Goal: Task Accomplishment & Management: Manage account settings

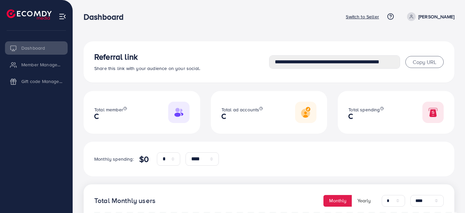
select select "*"
select select "****"
select select "*"
select select "****"
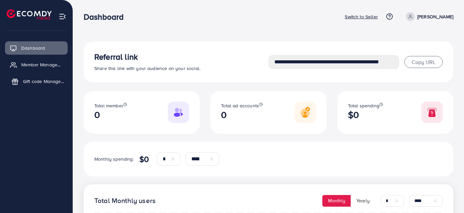
click at [37, 80] on span "Gift code Management" at bounding box center [43, 81] width 41 height 7
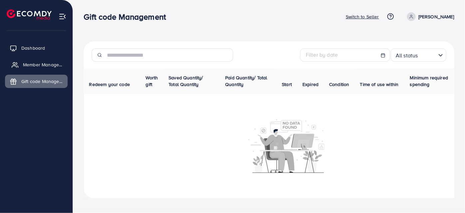
click at [39, 64] on span "Member Management" at bounding box center [43, 64] width 41 height 7
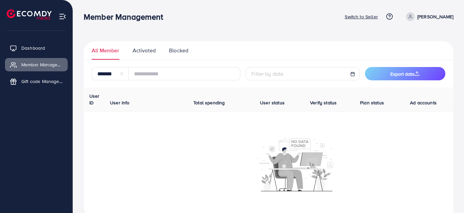
click at [366, 15] on p "Switch to Seller" at bounding box center [361, 17] width 33 height 8
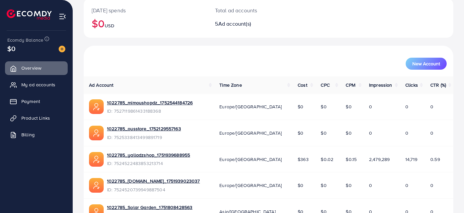
scroll to position [180, 0]
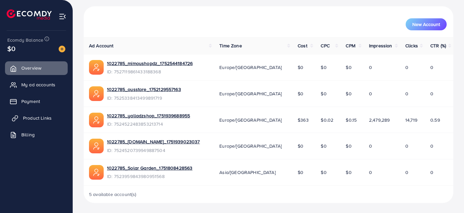
click at [49, 115] on span "Product Links" at bounding box center [37, 118] width 29 height 7
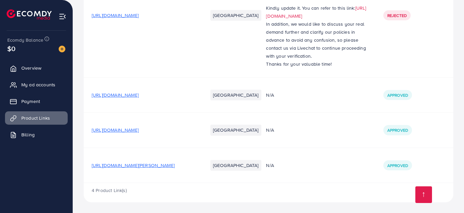
scroll to position [33, 0]
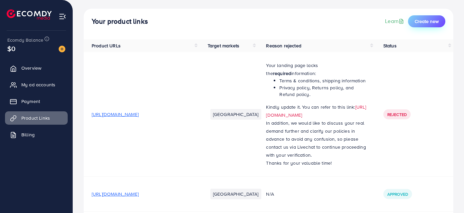
click at [420, 24] on span "Create new" at bounding box center [427, 21] width 24 height 7
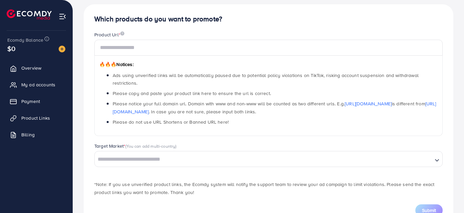
scroll to position [60, 0]
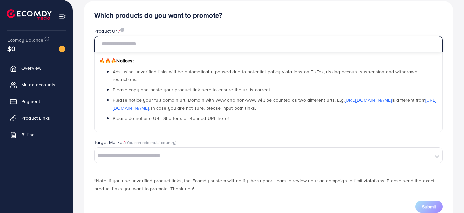
click at [135, 42] on input "text" at bounding box center [268, 44] width 348 height 16
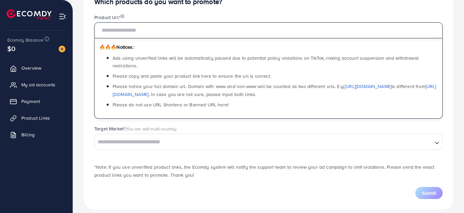
scroll to position [81, 0]
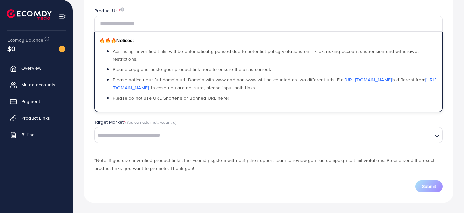
click at [149, 132] on div "Target Market * (You can add multi-country) Loading..." at bounding box center [268, 131] width 348 height 24
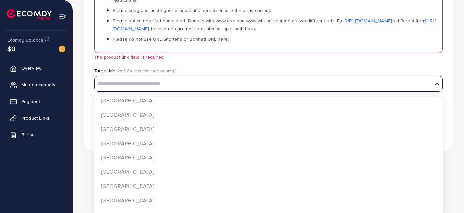
scroll to position [479, 0]
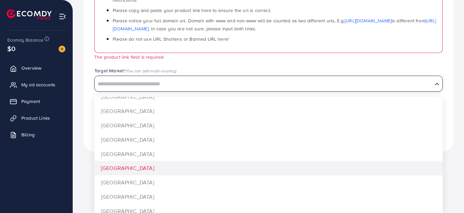
click at [74, 167] on div at bounding box center [232, 106] width 464 height 213
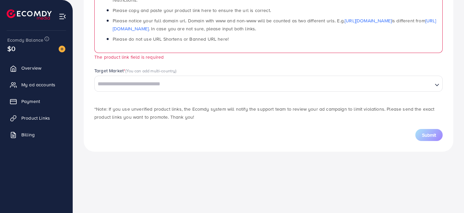
scroll to position [88, 0]
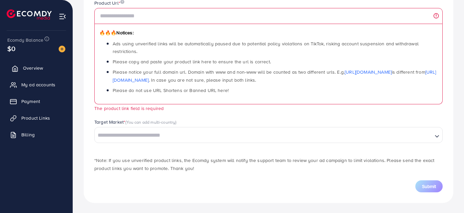
click at [31, 69] on span "Overview" at bounding box center [33, 68] width 20 height 7
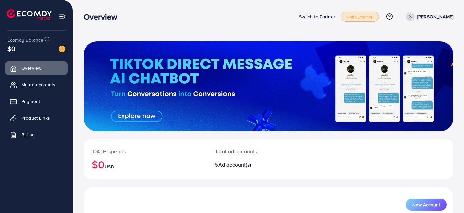
click at [373, 15] on span "white_agency" at bounding box center [359, 17] width 27 height 4
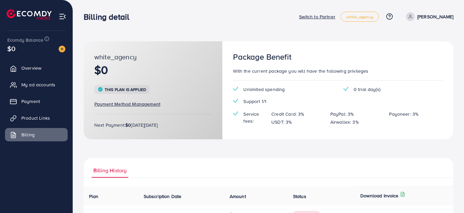
click at [330, 17] on p "Switch to Partner" at bounding box center [317, 17] width 36 height 8
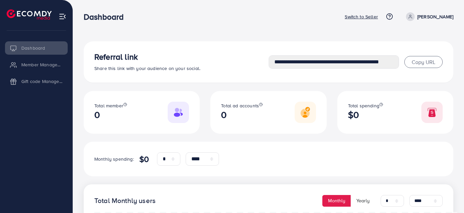
select select "*"
select select "****"
select select "*"
select select "****"
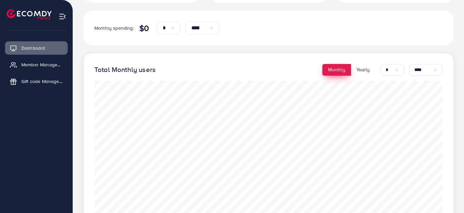
scroll to position [161, 0]
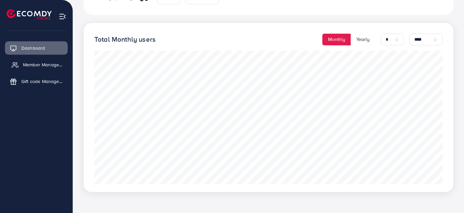
click at [41, 66] on span "Member Management" at bounding box center [43, 64] width 41 height 7
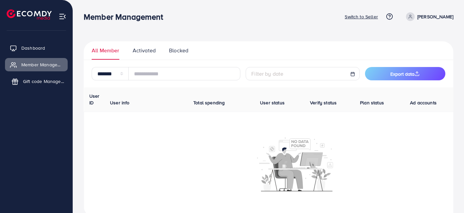
click at [34, 79] on span "Gift code Management" at bounding box center [43, 81] width 41 height 7
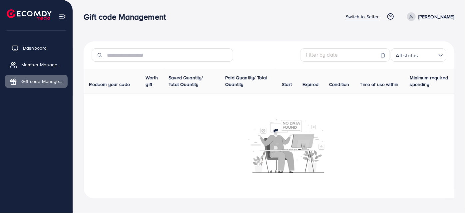
click at [28, 52] on link "Dashboard" at bounding box center [36, 47] width 63 height 13
select select "*"
select select "****"
select select "*"
select select "****"
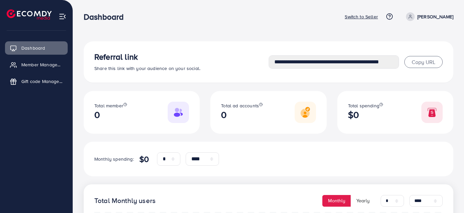
click at [434, 16] on p "[PERSON_NAME]" at bounding box center [435, 17] width 36 height 8
click at [195, 48] on div "**********" at bounding box center [269, 62] width 370 height 42
click at [19, 72] on ul "Dashboard Member Management Gift code Management" at bounding box center [36, 67] width 73 height 57
click at [26, 63] on span "Member Management" at bounding box center [43, 64] width 41 height 7
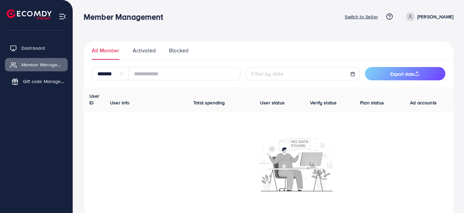
click at [28, 75] on link "Gift code Management" at bounding box center [36, 81] width 63 height 13
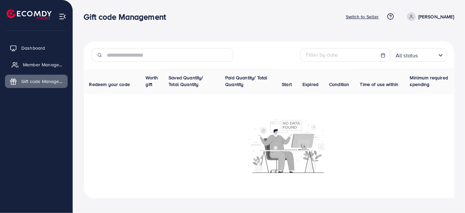
click at [28, 60] on link "Member Management" at bounding box center [36, 64] width 63 height 13
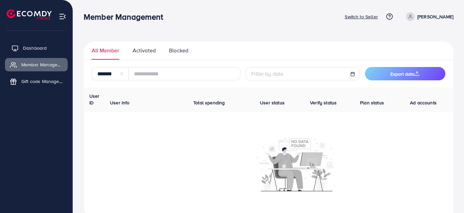
click at [50, 53] on link "Dashboard" at bounding box center [36, 47] width 63 height 13
select select "*"
select select "****"
select select "*"
select select "****"
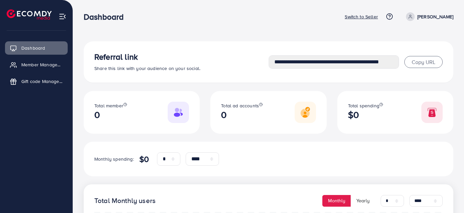
click at [31, 15] on img at bounding box center [29, 14] width 45 height 10
click at [32, 65] on span "Member Management" at bounding box center [43, 64] width 41 height 7
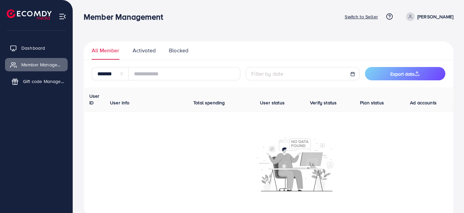
click at [59, 79] on span "Gift code Management" at bounding box center [43, 81] width 41 height 7
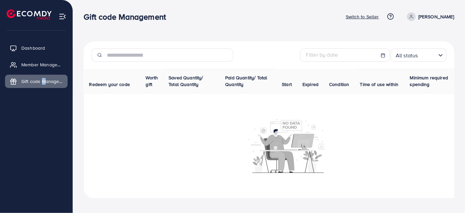
click at [43, 161] on div "Ecomdy Balance $0 Switch to Seller Dashboard Member Management Gift code Manage…" at bounding box center [36, 106] width 73 height 213
drag, startPoint x: 307, startPoint y: 197, endPoint x: 365, endPoint y: 190, distance: 58.4
click at [365, 190] on td at bounding box center [287, 145] width 406 height 105
